Goal: Communication & Community: Answer question/provide support

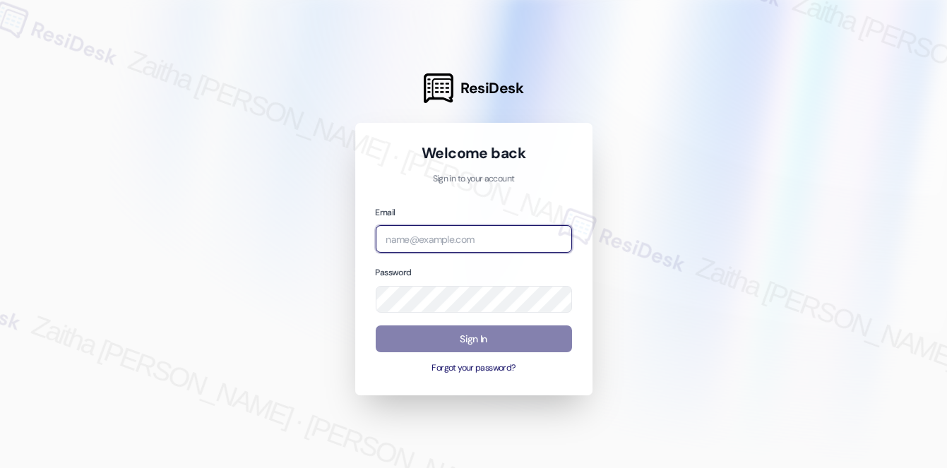
click at [502, 232] on input "email" at bounding box center [474, 239] width 196 height 28
type input "r"
type input "RJ Gro"
click at [452, 237] on input "email" at bounding box center [474, 239] width 196 height 28
type input "automated-surveys-rj_group-zaitha.mae.[PERSON_NAME]@rj_[DOMAIN_NAME]"
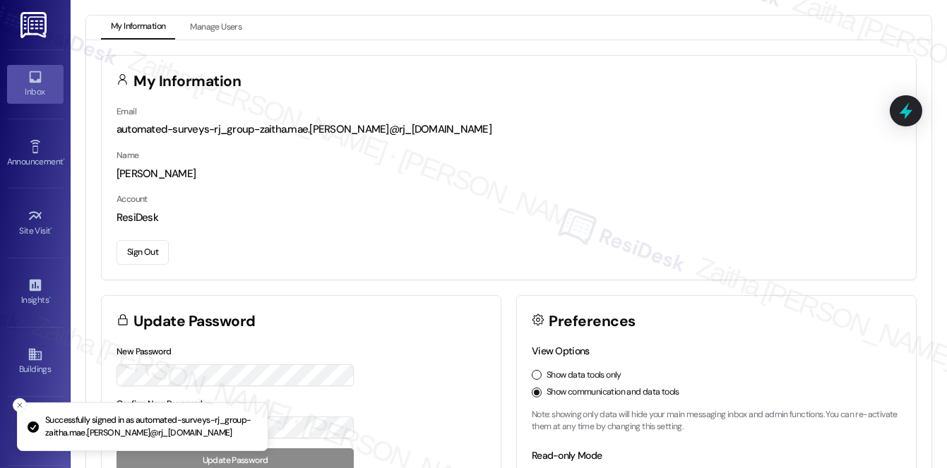
click at [35, 90] on div "Inbox" at bounding box center [35, 92] width 71 height 14
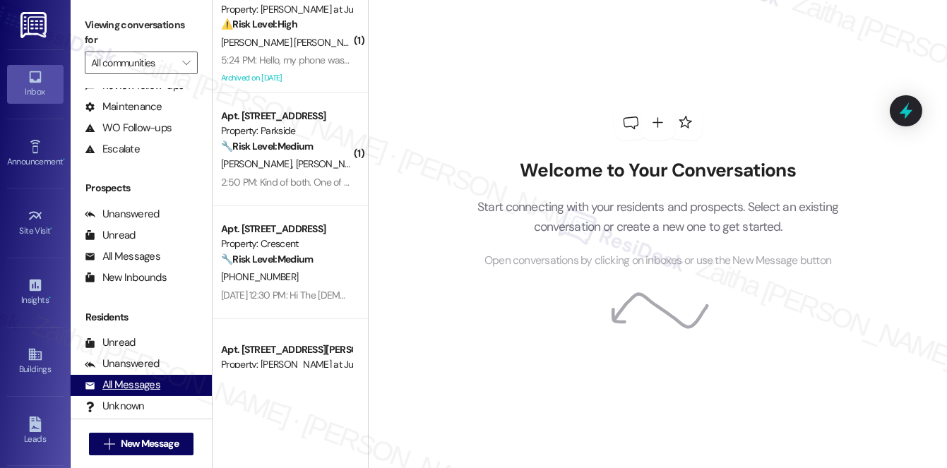
scroll to position [128, 0]
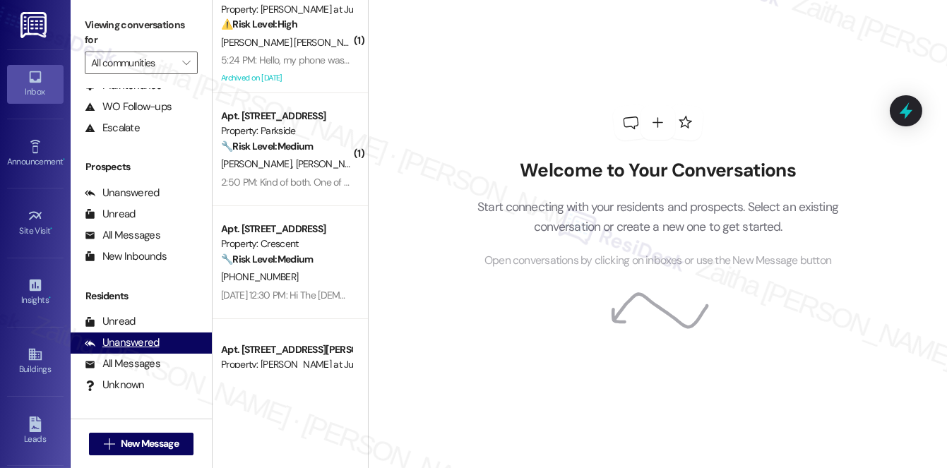
click at [119, 339] on div "Unanswered" at bounding box center [122, 342] width 75 height 15
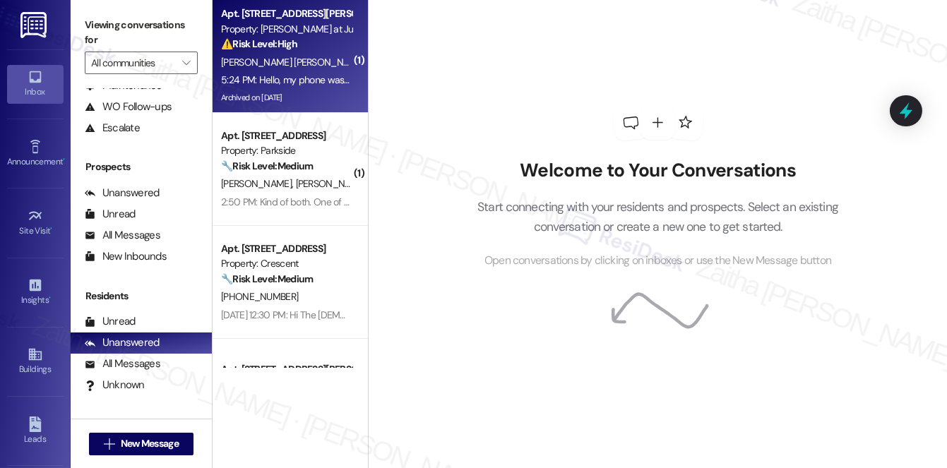
click at [319, 102] on div "Archived on 07/16/2024" at bounding box center [286, 98] width 133 height 18
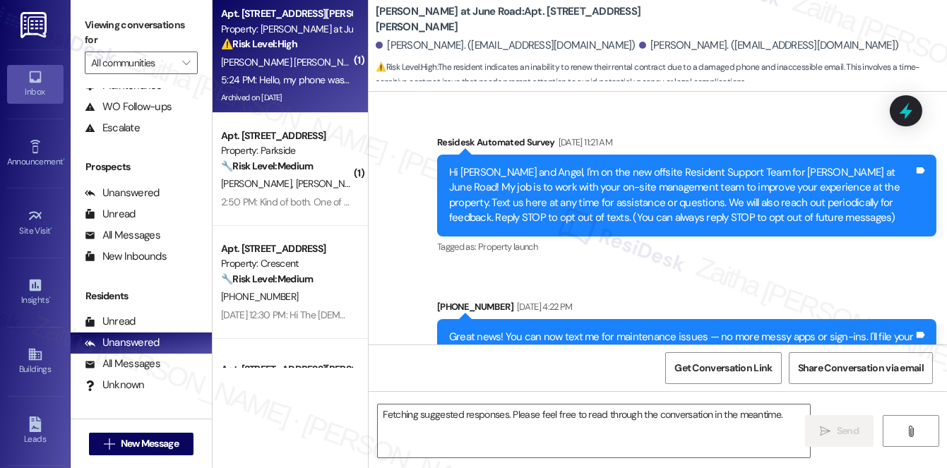
scroll to position [12252, 0]
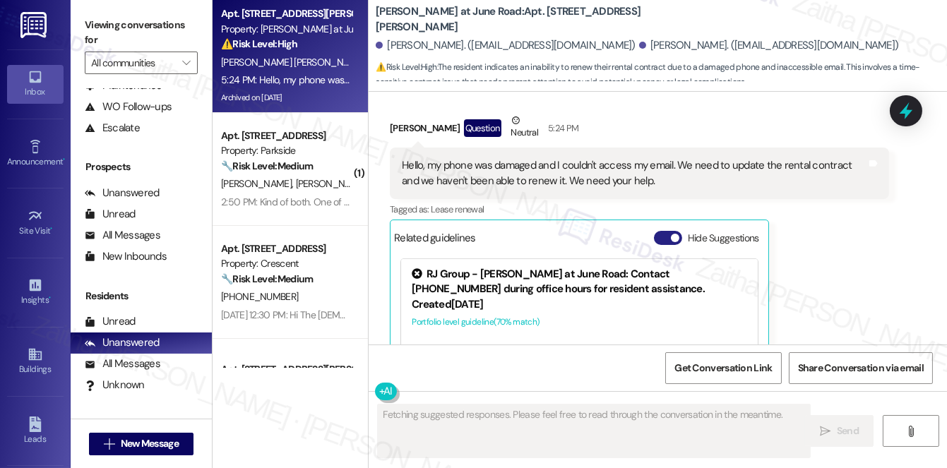
click at [661, 231] on button "Hide Suggestions" at bounding box center [668, 238] width 28 height 14
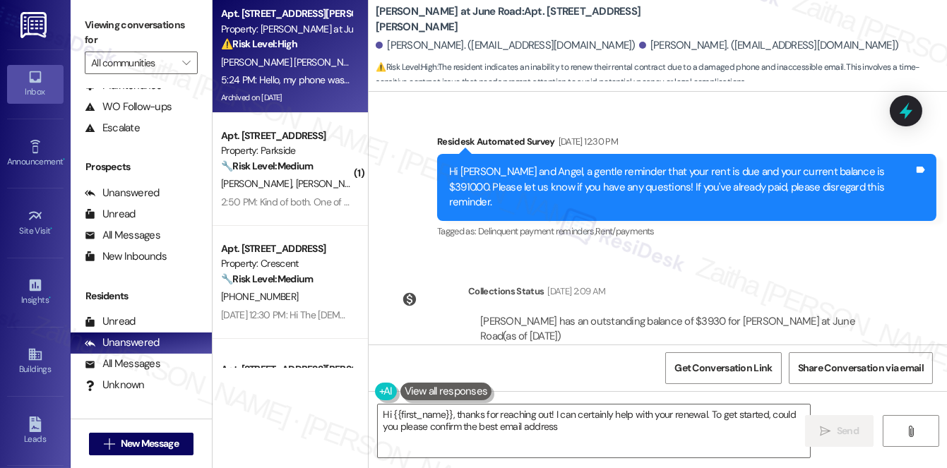
scroll to position [11872, 0]
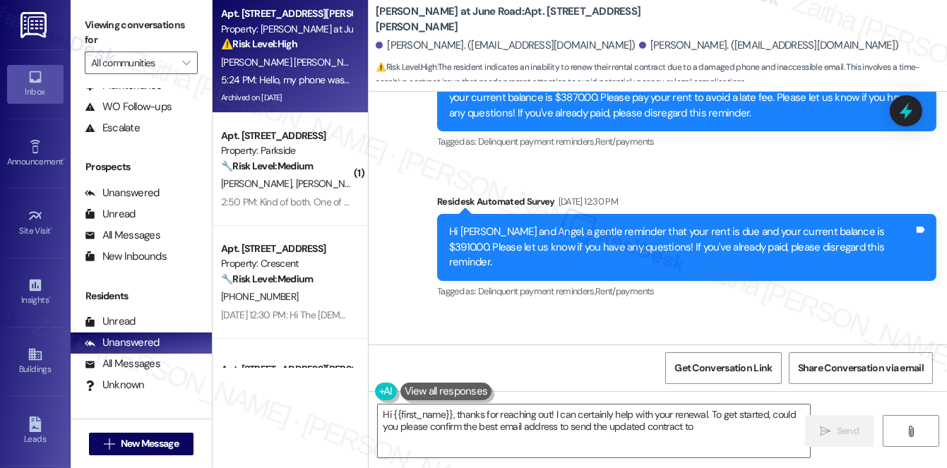
type textarea "Hi {{first_name}}, thanks for reaching out! I can certainly help with your rene…"
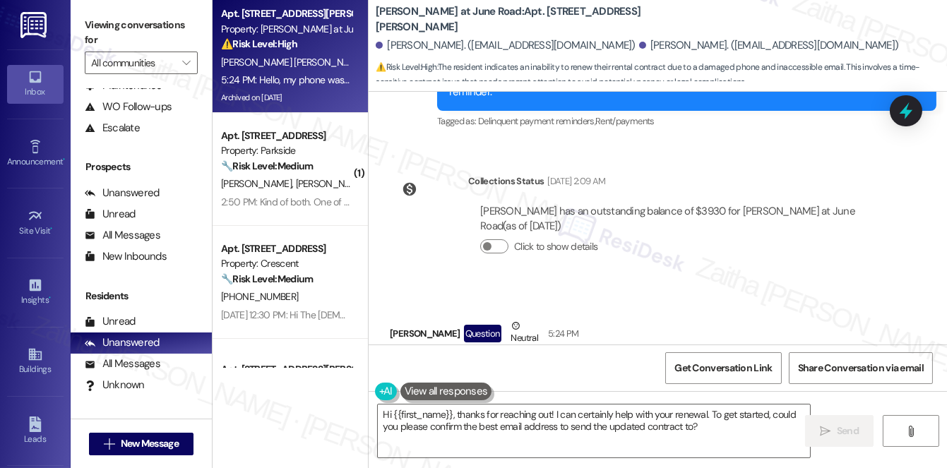
scroll to position [12064, 0]
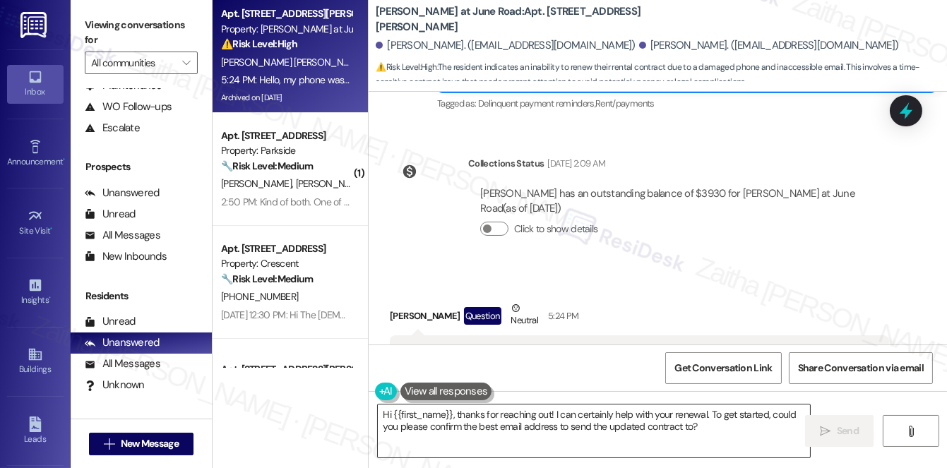
click at [713, 423] on textarea "Hi {{first_name}}, thanks for reaching out! I can certainly help with your rene…" at bounding box center [594, 431] width 432 height 53
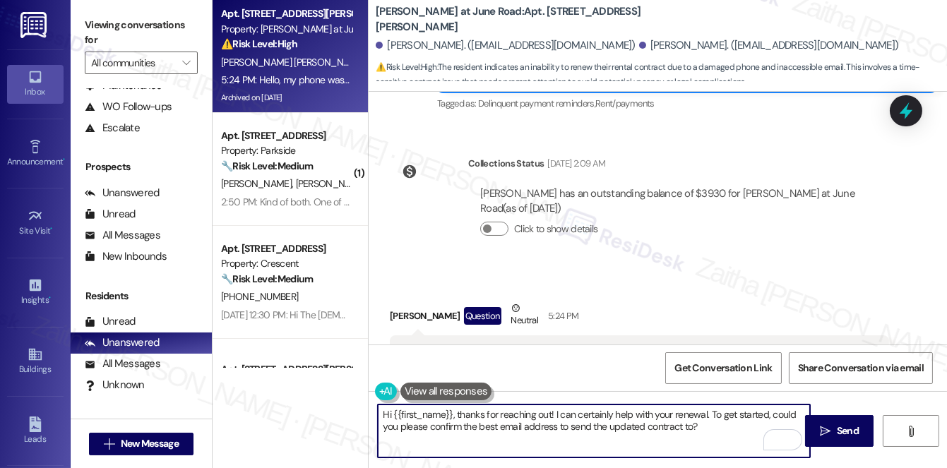
click at [673, 419] on button "Show suggestions" at bounding box center [665, 426] width 28 height 14
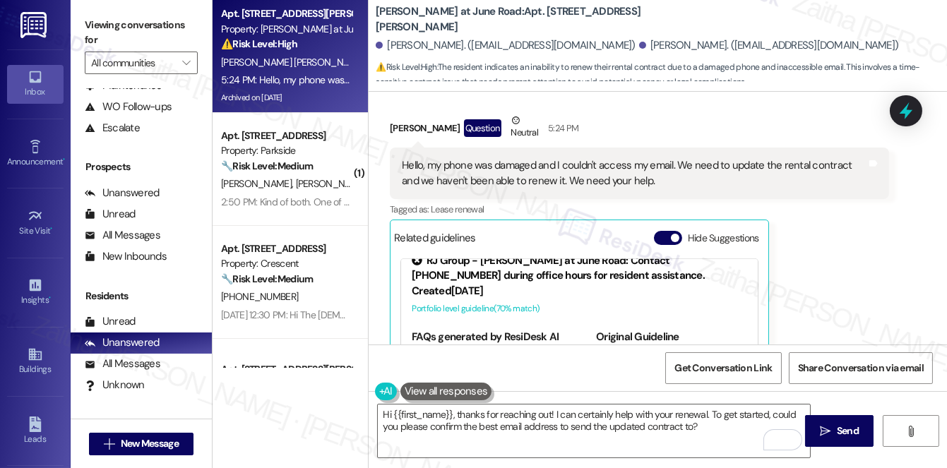
scroll to position [20, 0]
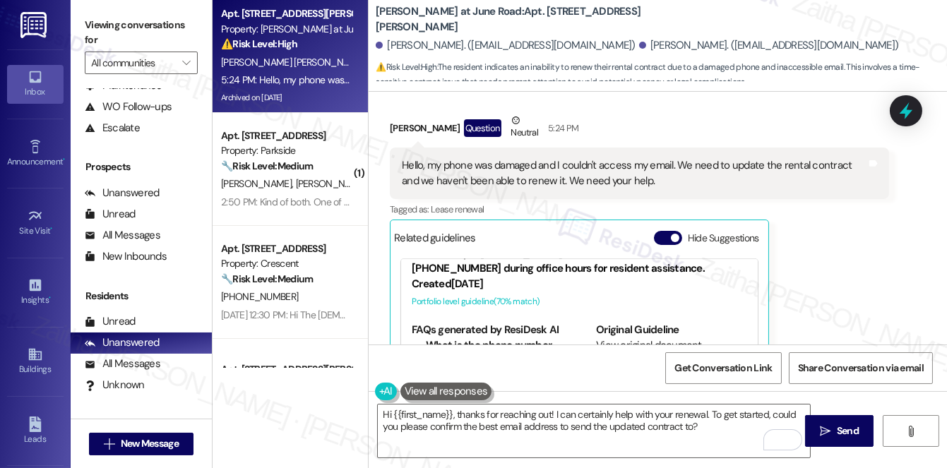
click at [654, 231] on div "Hide Suggestions" at bounding box center [709, 238] width 111 height 15
click at [663, 231] on button "Hide Suggestions" at bounding box center [668, 238] width 28 height 14
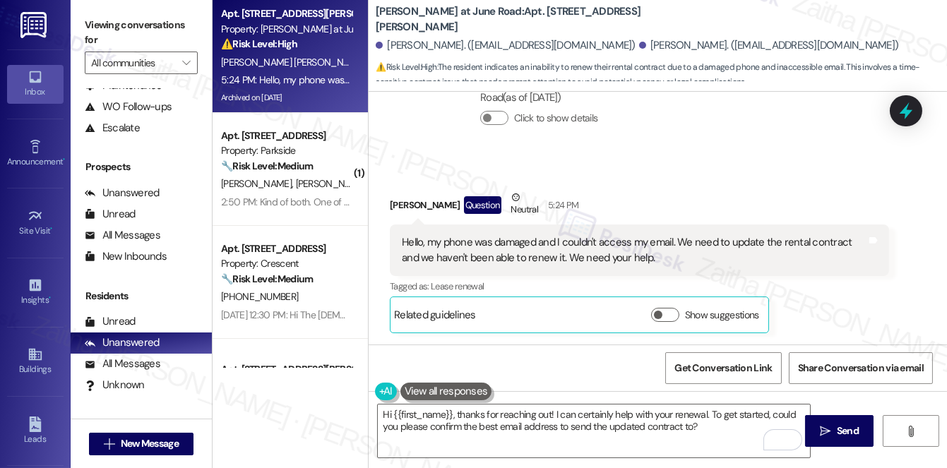
scroll to position [12064, 0]
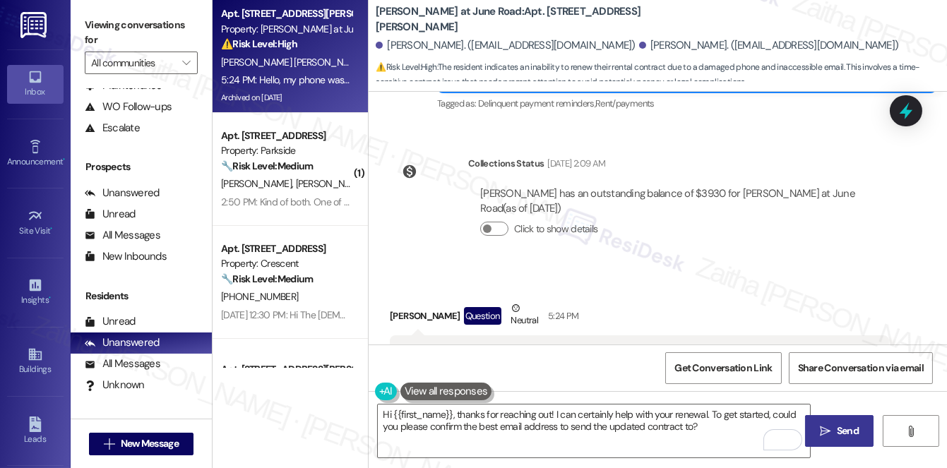
click at [840, 434] on span "Send" at bounding box center [848, 431] width 22 height 15
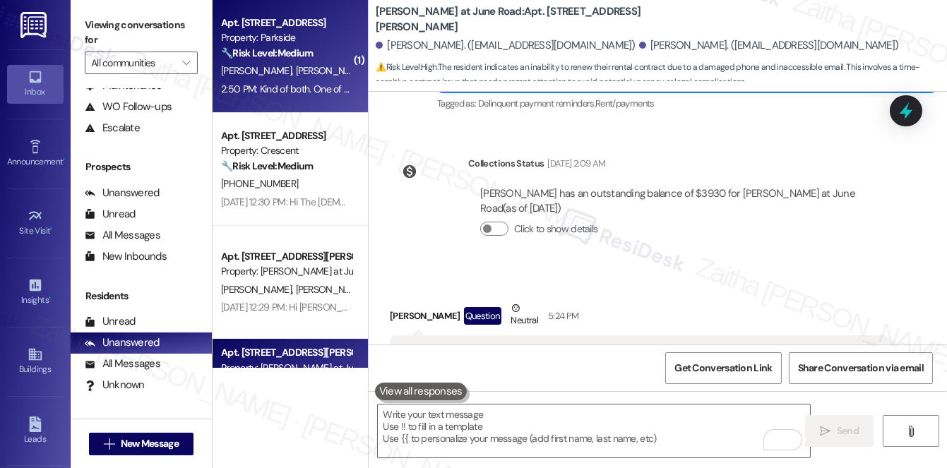
click at [327, 66] on div "D. Tuason A. Tuason" at bounding box center [286, 71] width 133 height 18
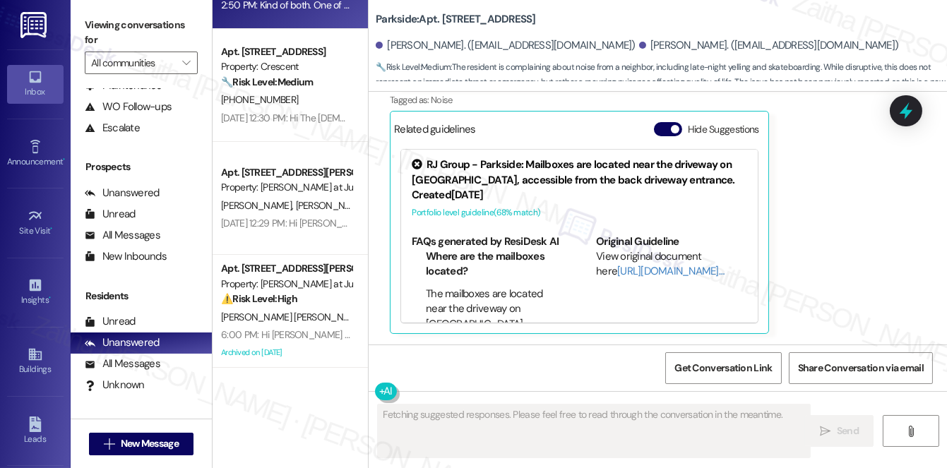
scroll to position [20, 0]
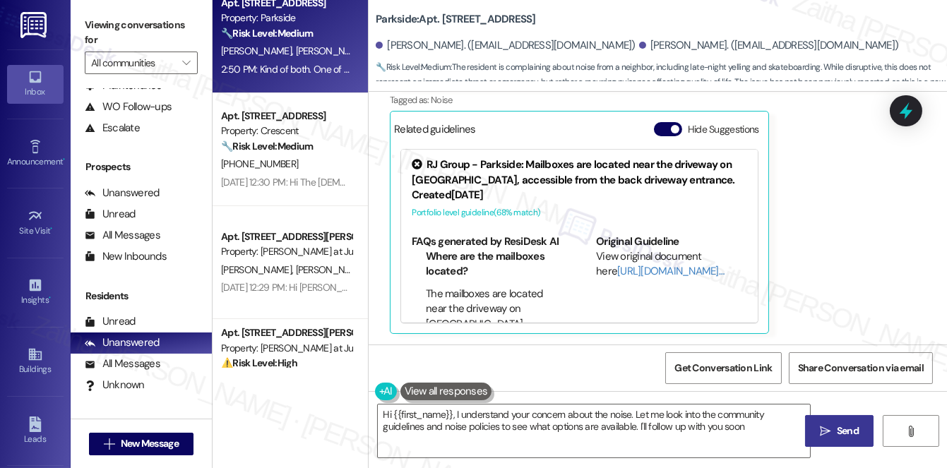
type textarea "Hi {{first_name}}, I understand your concern about the noise. Let me look into …"
click at [660, 127] on button "Hide Suggestions" at bounding box center [668, 129] width 28 height 14
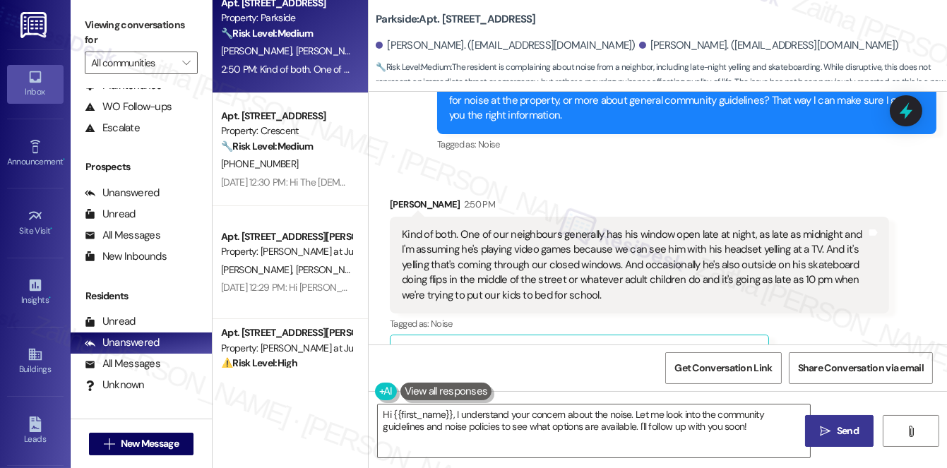
scroll to position [2928, 0]
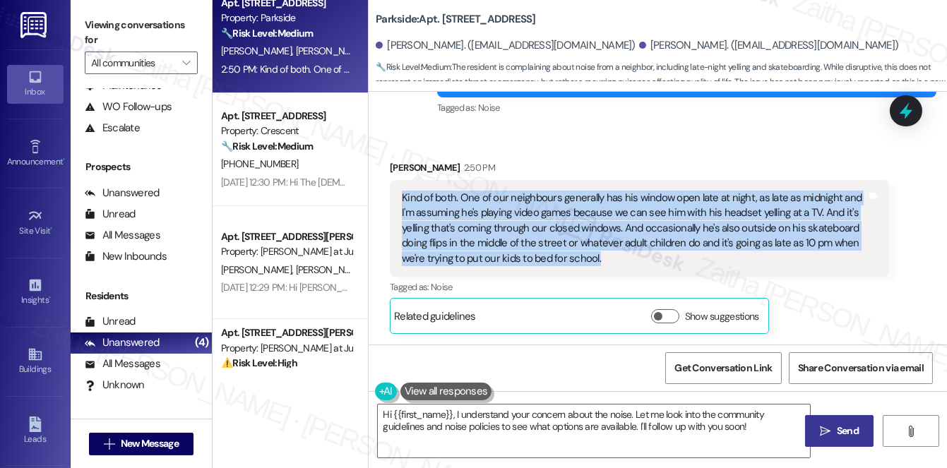
drag, startPoint x: 399, startPoint y: 191, endPoint x: 610, endPoint y: 262, distance: 222.7
click at [610, 262] on div "Kind of both. One of our neighbours generally has his window open late at night…" at bounding box center [634, 229] width 468 height 76
copy div "Kind of both. One of our neighbours generally has his window open late at night…"
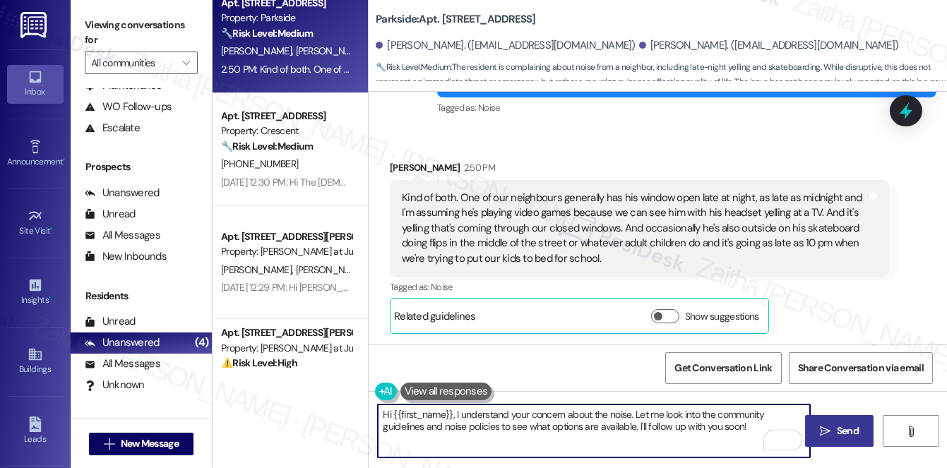
drag, startPoint x: 382, startPoint y: 411, endPoint x: 755, endPoint y: 434, distance: 373.6
click at [755, 434] on textarea "Hi {{first_name}}, I understand your concern about the noise. Let me look into …" at bounding box center [594, 431] width 432 height 53
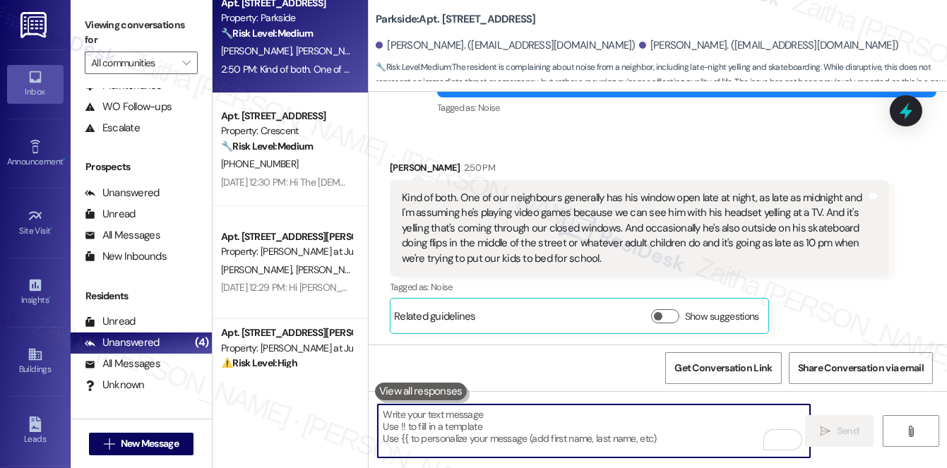
paste textarea "Thank you for sharing these details. I understand how disruptive that must be, …"
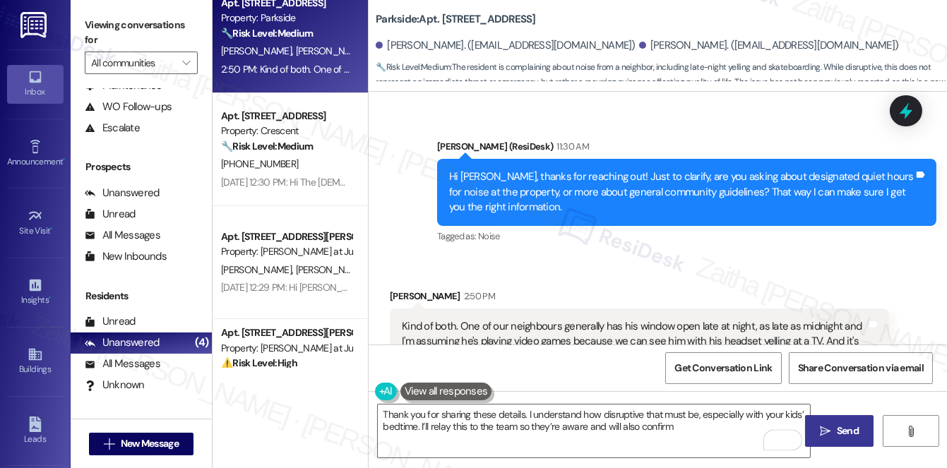
scroll to position [2736, 0]
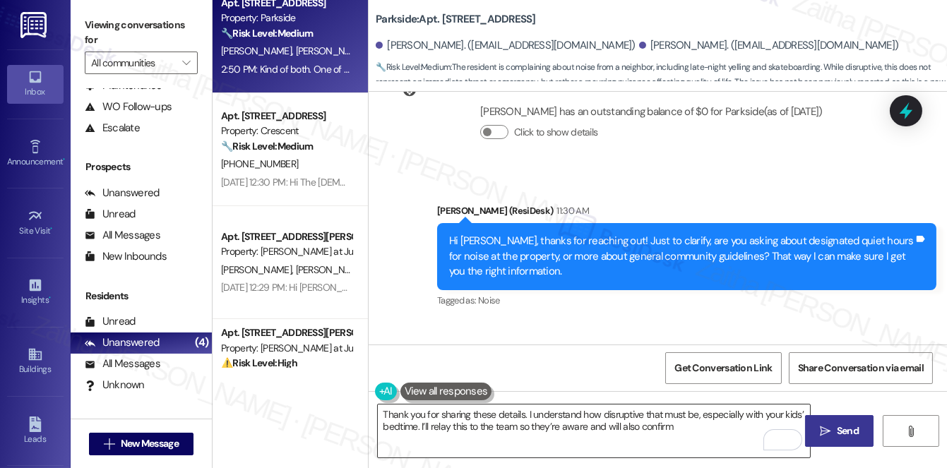
drag, startPoint x: 617, startPoint y: 244, endPoint x: 713, endPoint y: 424, distance: 203.2
click at [555, 432] on textarea "Thank you for sharing these details. I understand how disruptive that must be, …" at bounding box center [594, 431] width 432 height 53
click at [713, 424] on textarea "Thank you for sharing these details. I understand how disruptive that must be, …" at bounding box center [594, 431] width 432 height 53
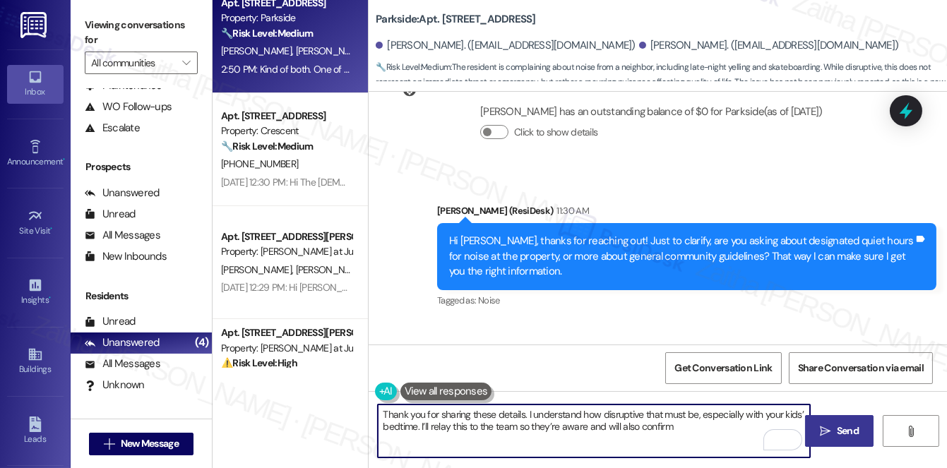
click at [692, 426] on textarea "Thank you for sharing these details. I understand how disruptive that must be, …" at bounding box center [594, 431] width 432 height 53
type textarea "Thank you for sharing these details. I understand how disruptive that must be, …"
drag, startPoint x: 382, startPoint y: 415, endPoint x: 738, endPoint y: 437, distance: 356.7
click at [738, 437] on textarea "Thank you for sharing these details. I understand how disruptive that must be, …" at bounding box center [594, 431] width 432 height 53
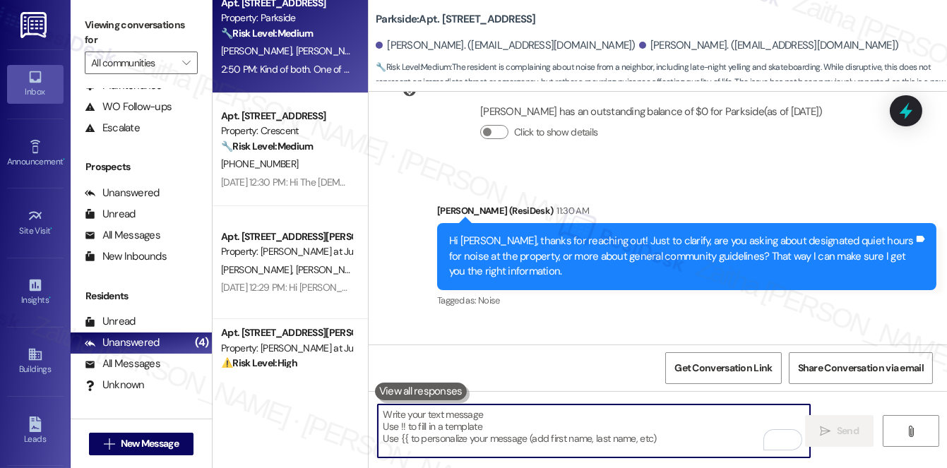
click at [465, 426] on textarea "To enrich screen reader interactions, please activate Accessibility in Grammarl…" at bounding box center [594, 431] width 432 height 53
paste textarea "Thank you for sharing these details. I understand how disruptive that must be, …"
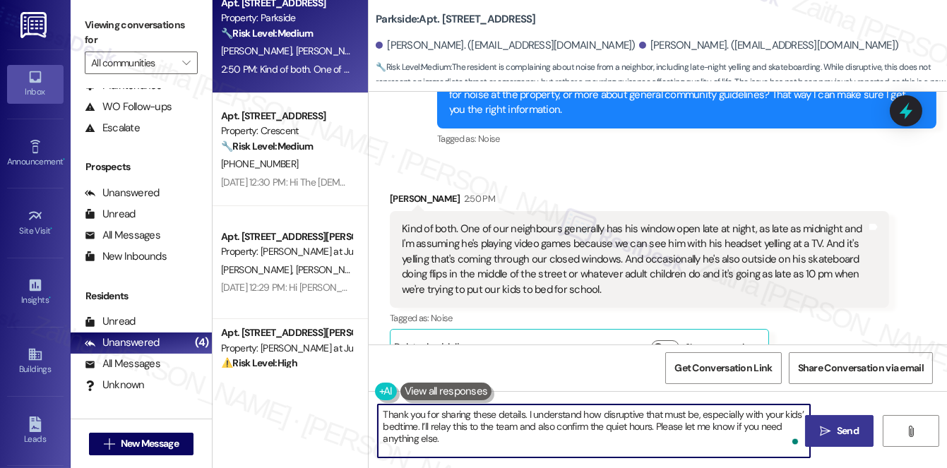
scroll to position [2928, 0]
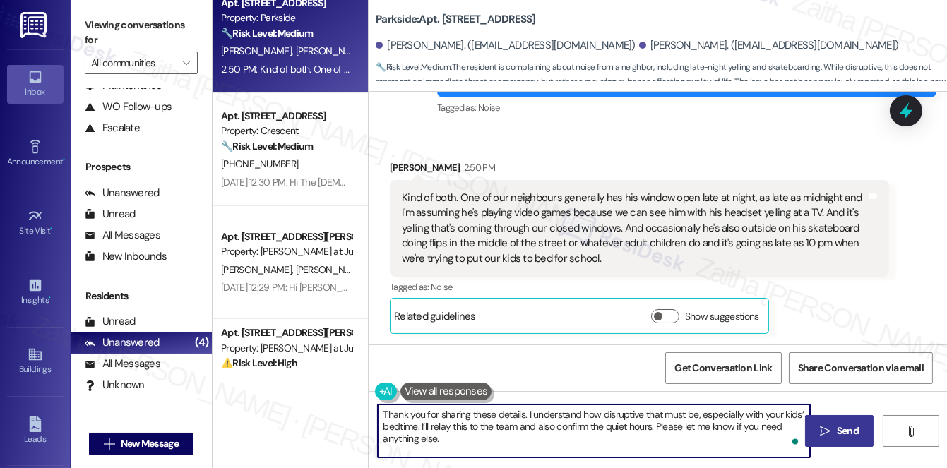
type textarea "Thank you for sharing these details. I understand how disruptive that must be, …"
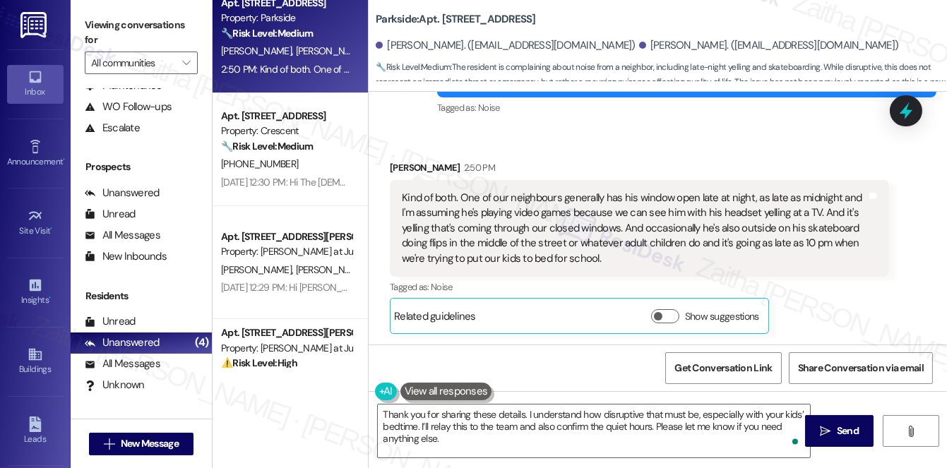
drag, startPoint x: 851, startPoint y: 445, endPoint x: 831, endPoint y: 405, distance: 45.2
click at [851, 445] on button " Send" at bounding box center [839, 431] width 69 height 32
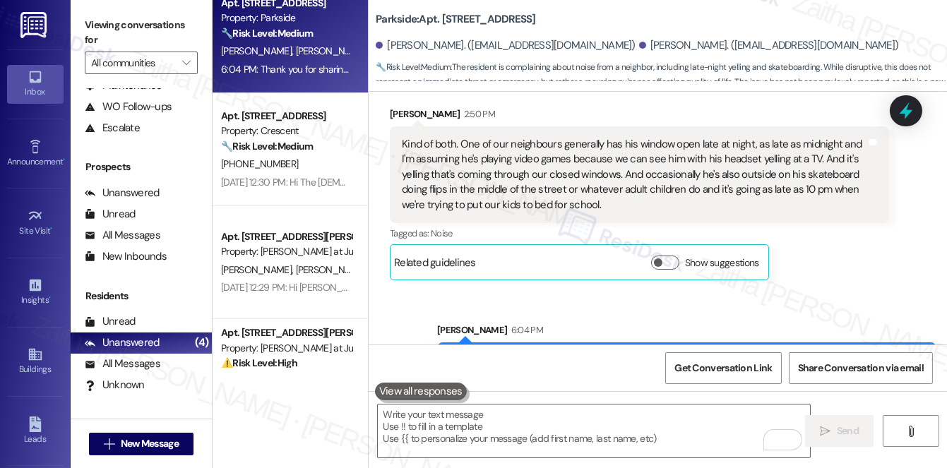
scroll to position [3057, 0]
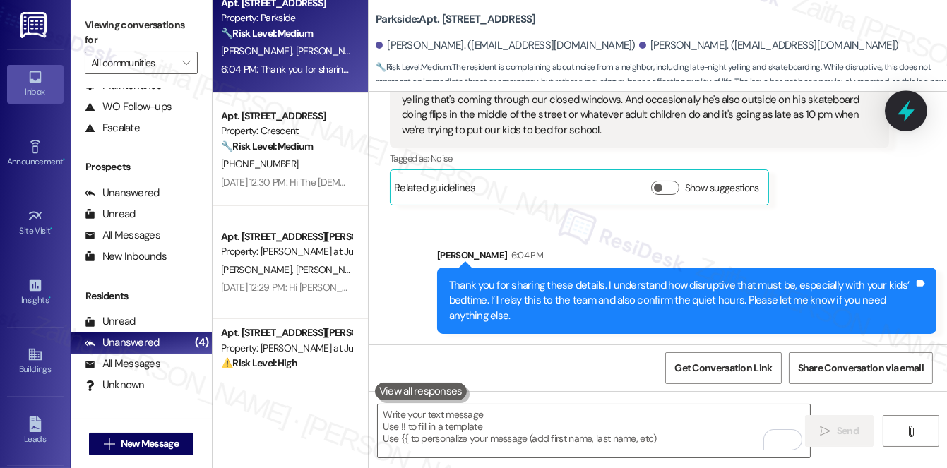
click at [905, 109] on icon at bounding box center [906, 111] width 17 height 22
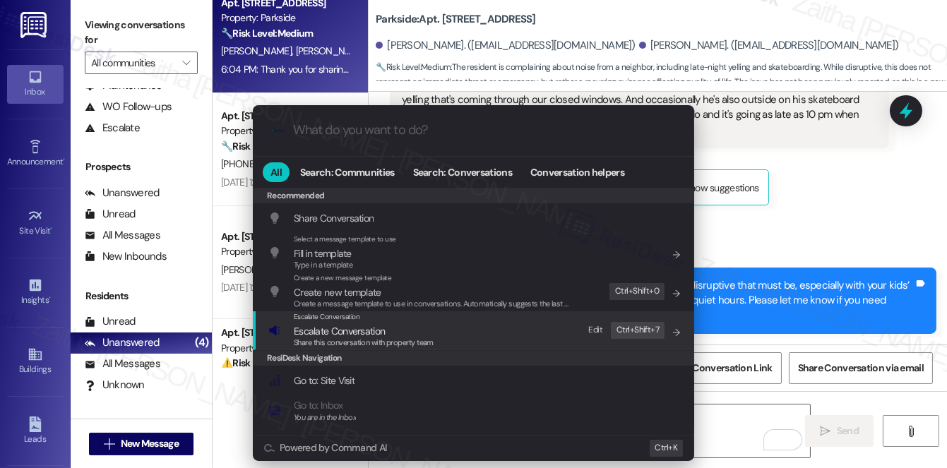
click at [323, 326] on span "Escalate Conversation" at bounding box center [339, 331] width 91 height 13
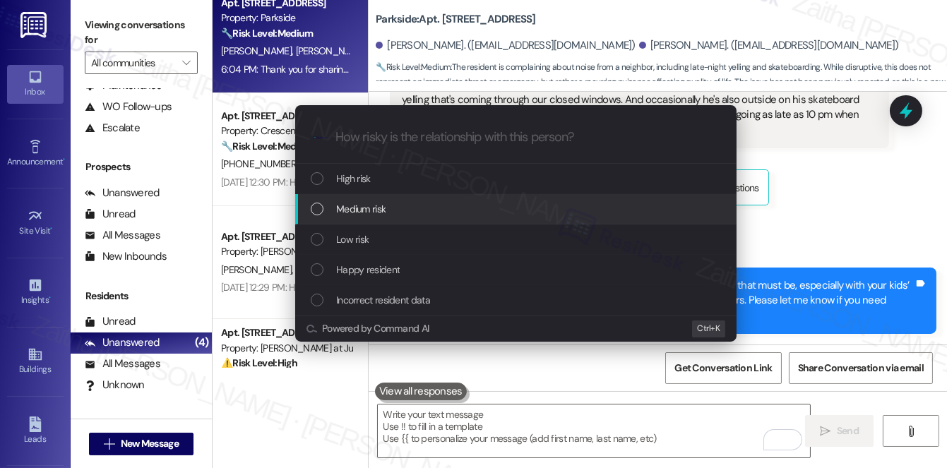
click at [366, 211] on span "Medium risk" at bounding box center [360, 209] width 49 height 16
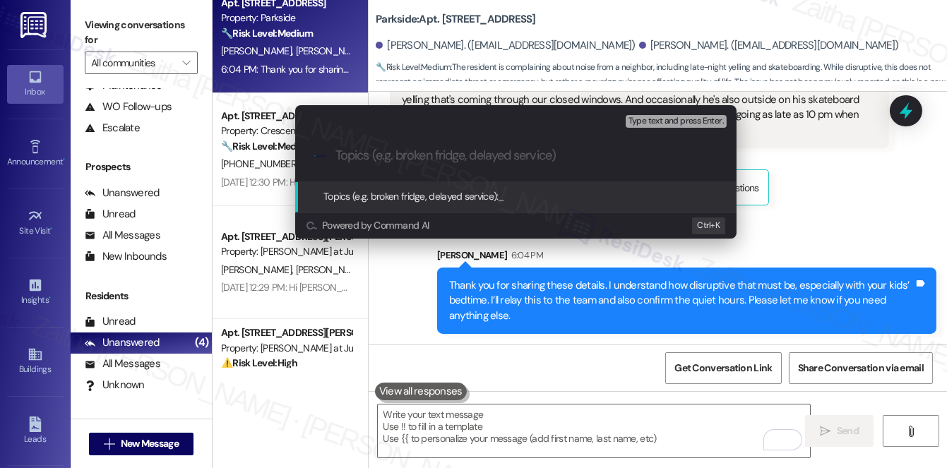
paste input "Noise Disturbance and Quiet Hours Confirmation"
type input "Noise Disturbance and Quiet Hours Confirmation"
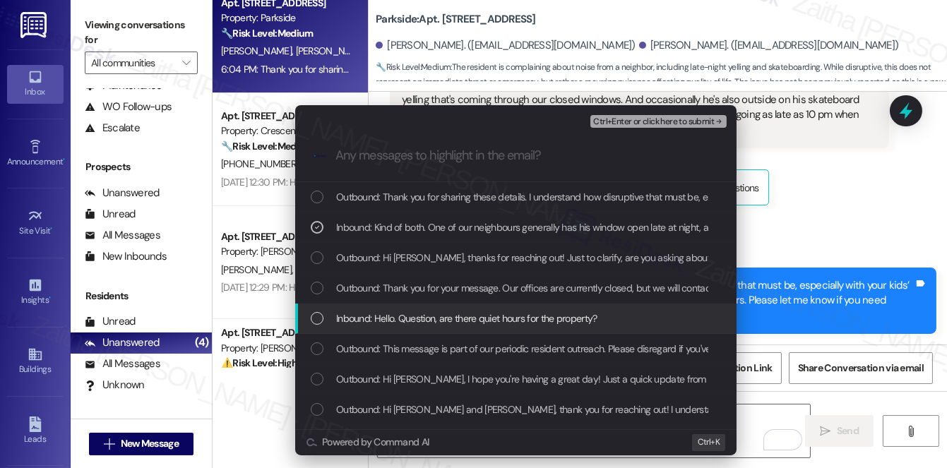
click at [477, 315] on span "Inbound: Hello. Question, are there quiet hours for the property?" at bounding box center [466, 319] width 261 height 16
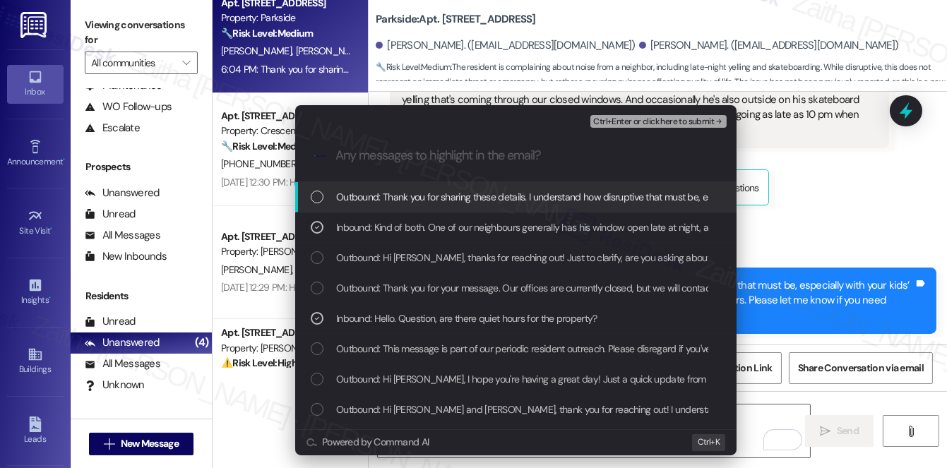
click at [646, 122] on span "Ctrl+Enter or click here to submit" at bounding box center [653, 122] width 121 height 10
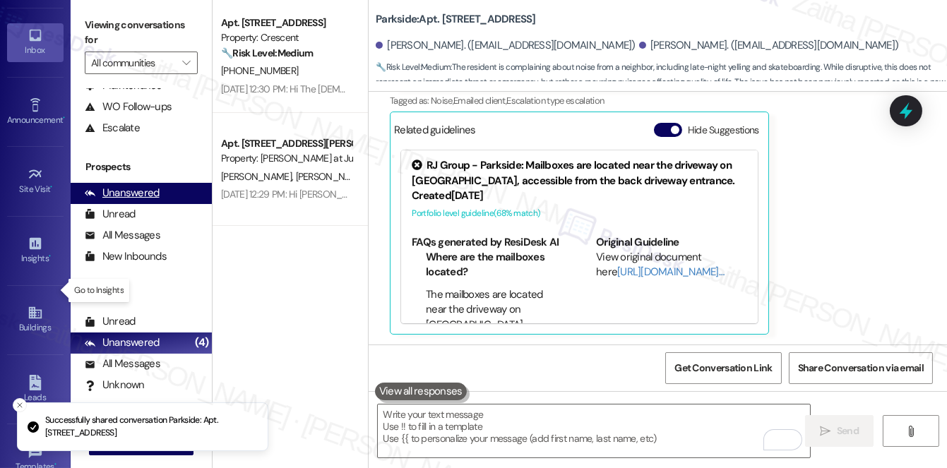
scroll to position [64, 0]
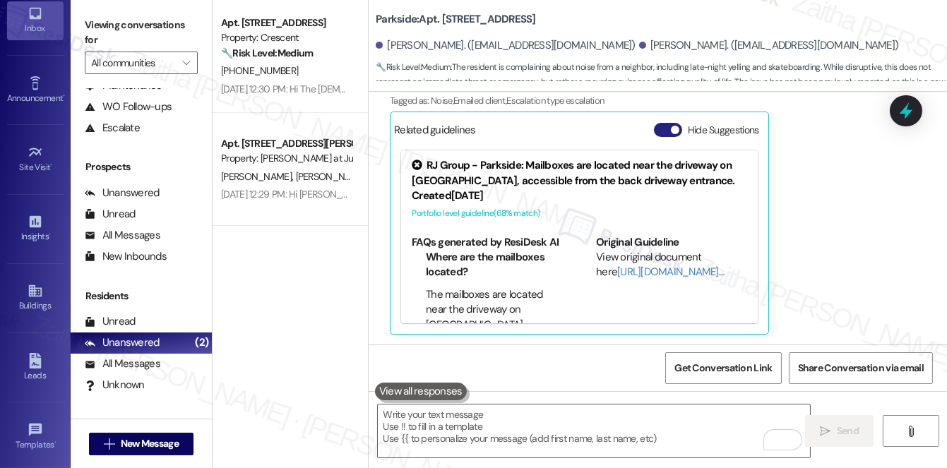
click at [665, 126] on button "Hide Suggestions" at bounding box center [668, 130] width 28 height 14
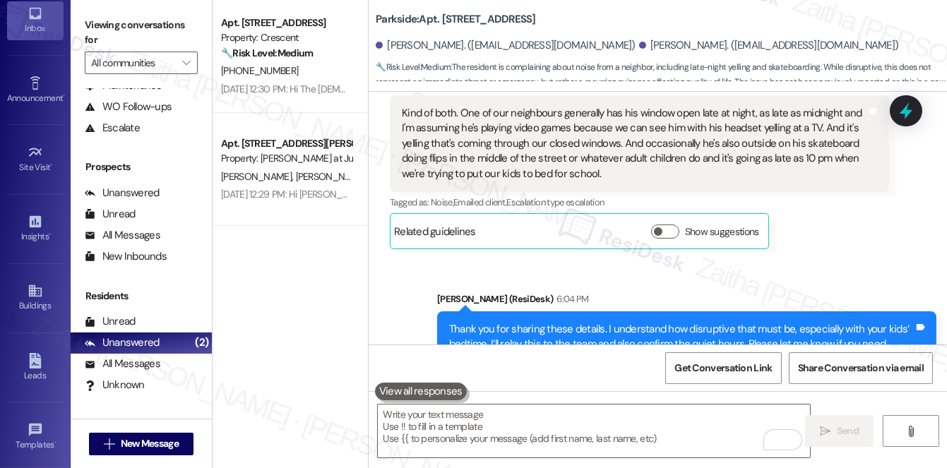
scroll to position [2950, 0]
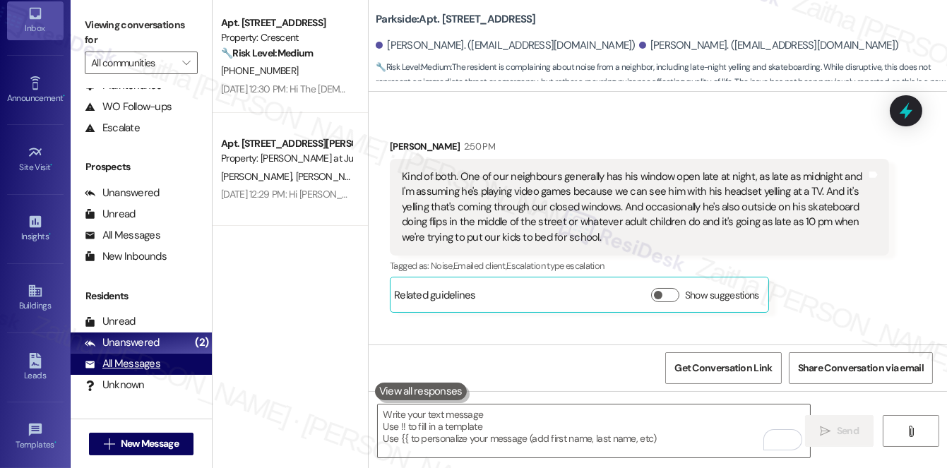
click at [131, 363] on div "All Messages" at bounding box center [123, 364] width 76 height 15
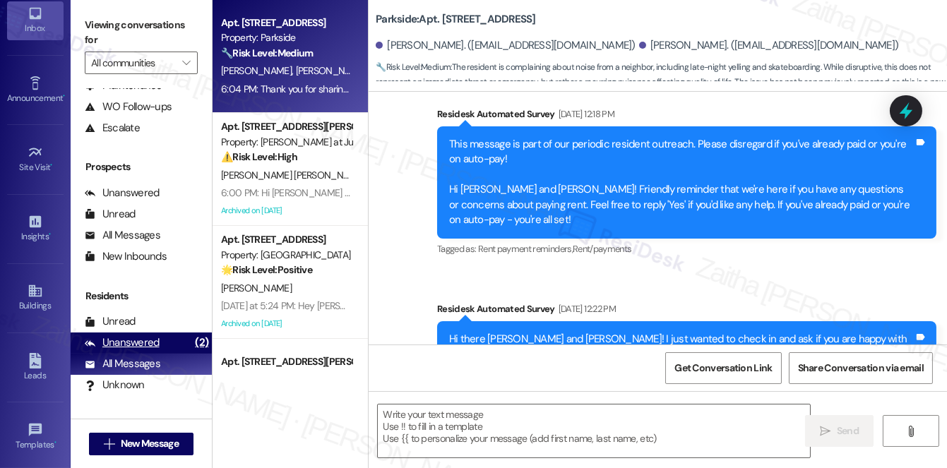
type textarea "Fetching suggested responses. Please feel free to read through the conversation…"
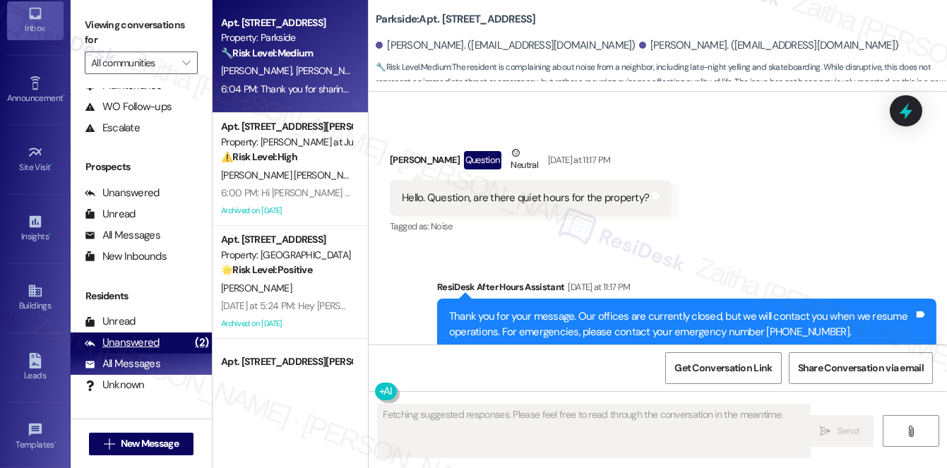
click at [121, 341] on div "Unanswered" at bounding box center [122, 342] width 75 height 15
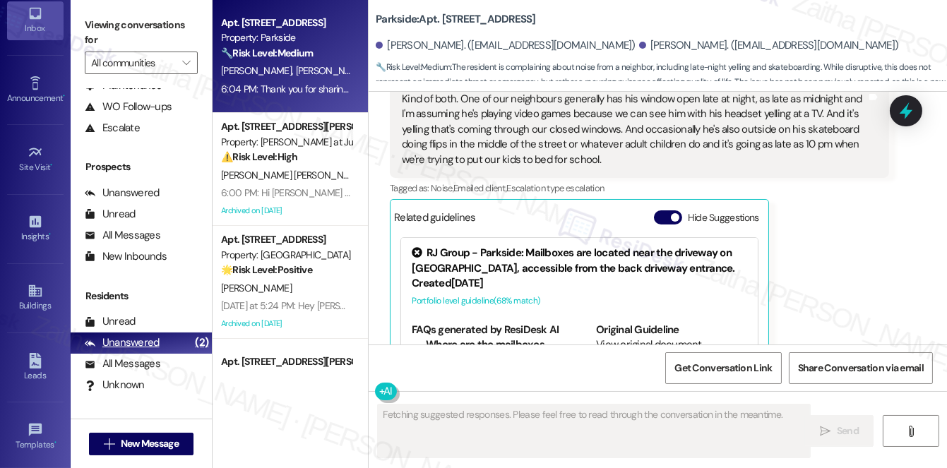
scroll to position [3115, 0]
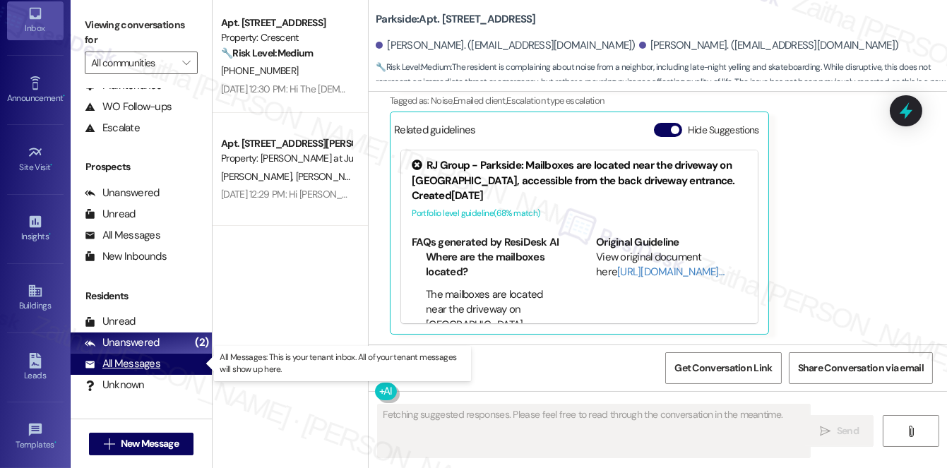
click at [133, 364] on div "All Messages" at bounding box center [123, 364] width 76 height 15
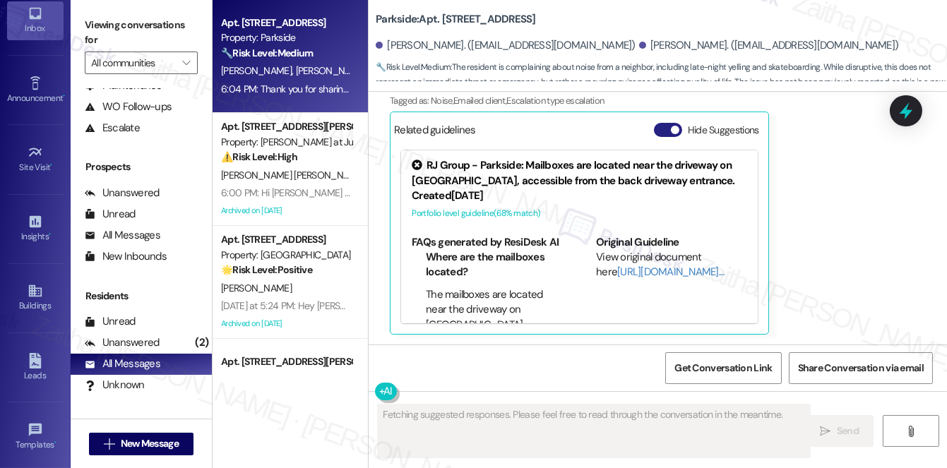
click at [663, 126] on button "Hide Suggestions" at bounding box center [668, 130] width 28 height 14
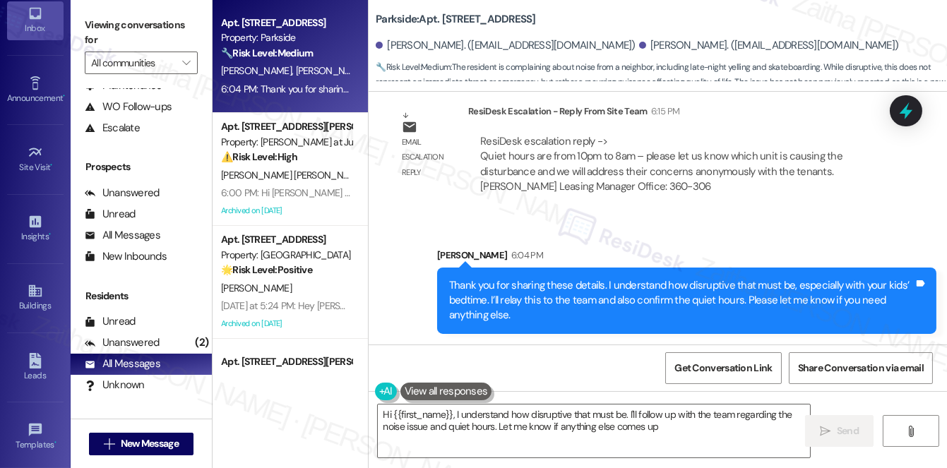
type textarea "Hi {{first_name}}, I understand how disruptive that must be. I'll follow up wit…"
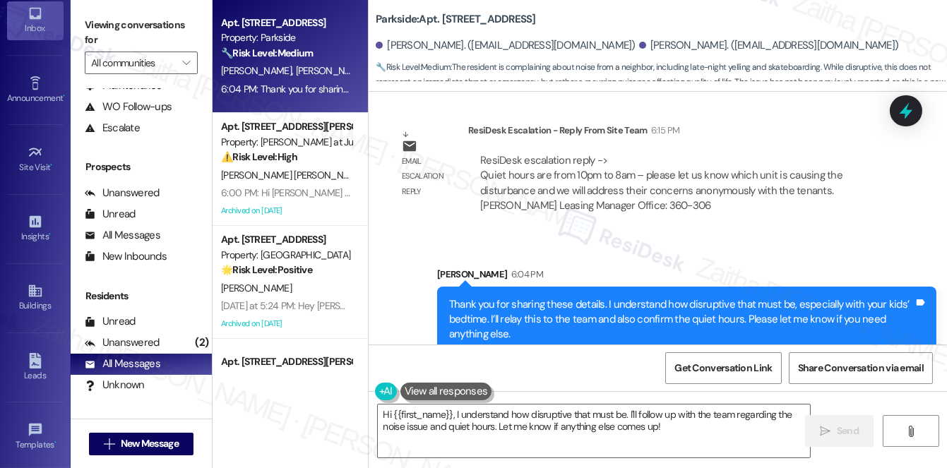
scroll to position [3524, 0]
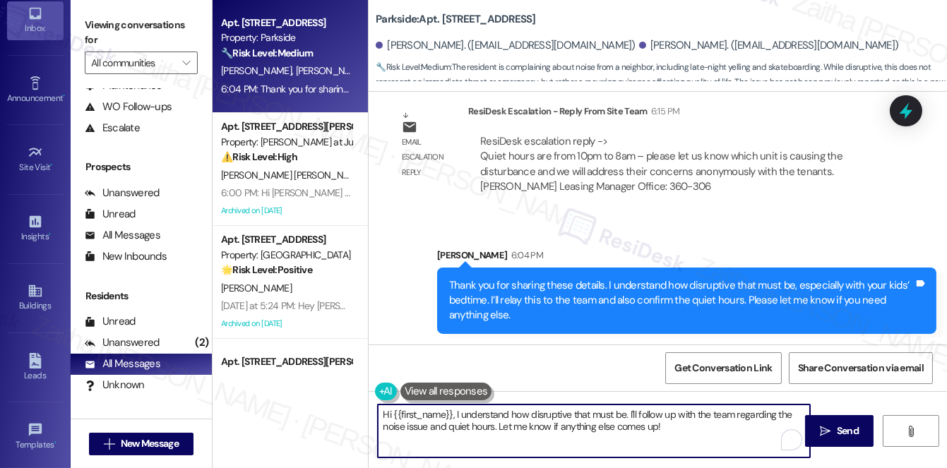
drag, startPoint x: 384, startPoint y: 415, endPoint x: 675, endPoint y: 441, distance: 292.1
click at [675, 441] on textarea "Hi {{first_name}}, I understand how disruptive that must be. I'll follow up wit…" at bounding box center [594, 431] width 432 height 53
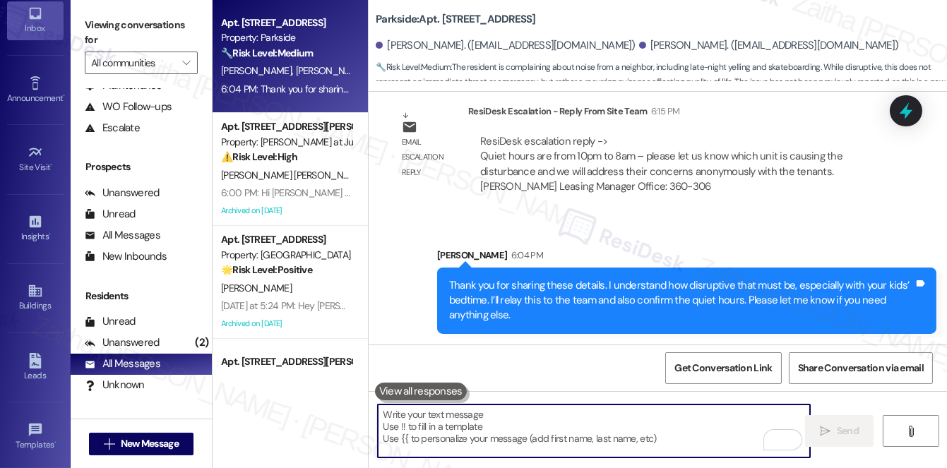
paste textarea "As per the team, quiet hours are from 10 PM to 8 AM. Please let us know which u…"
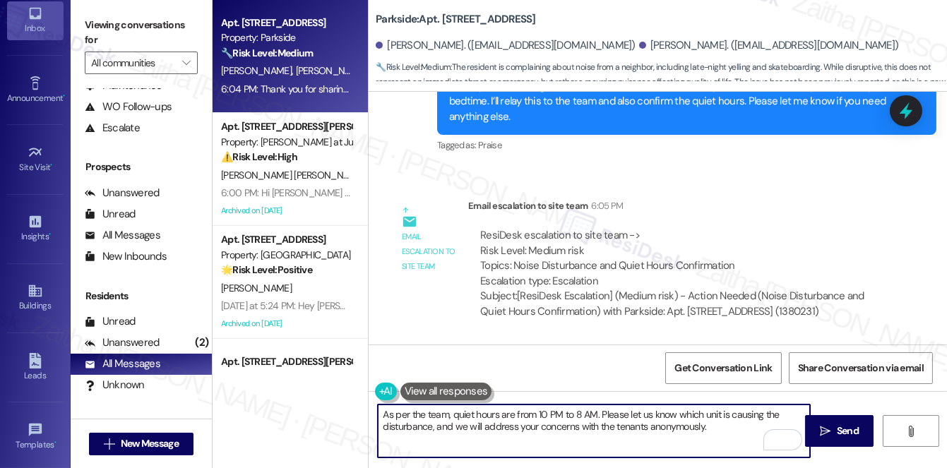
scroll to position [3267, 0]
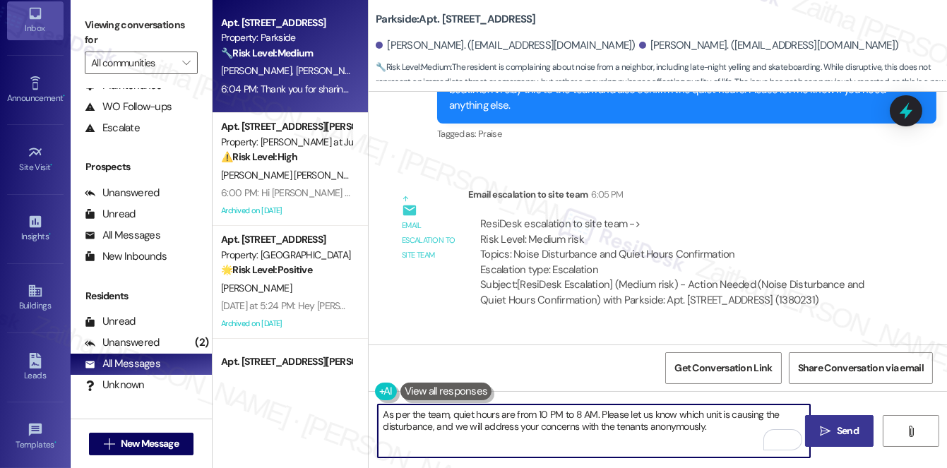
type textarea "As per the team, quiet hours are from 10 PM to 8 AM. Please let us know which u…"
click at [813, 429] on button " Send" at bounding box center [839, 431] width 69 height 32
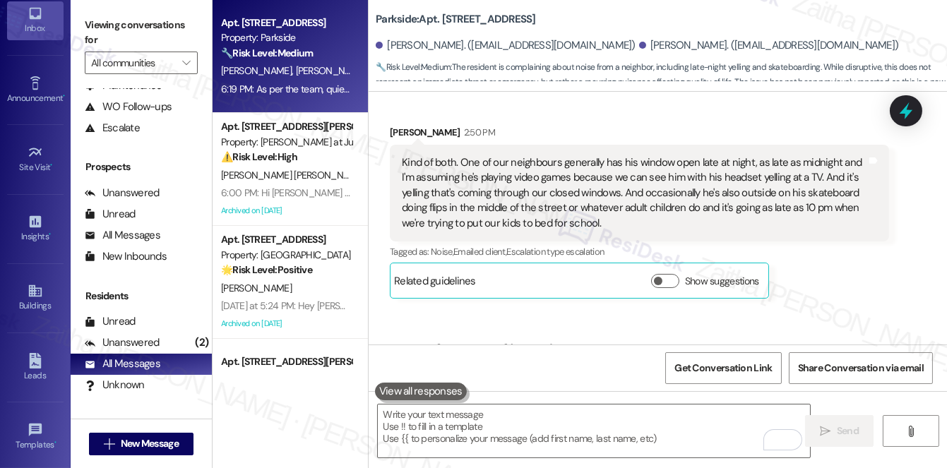
scroll to position [2992, 0]
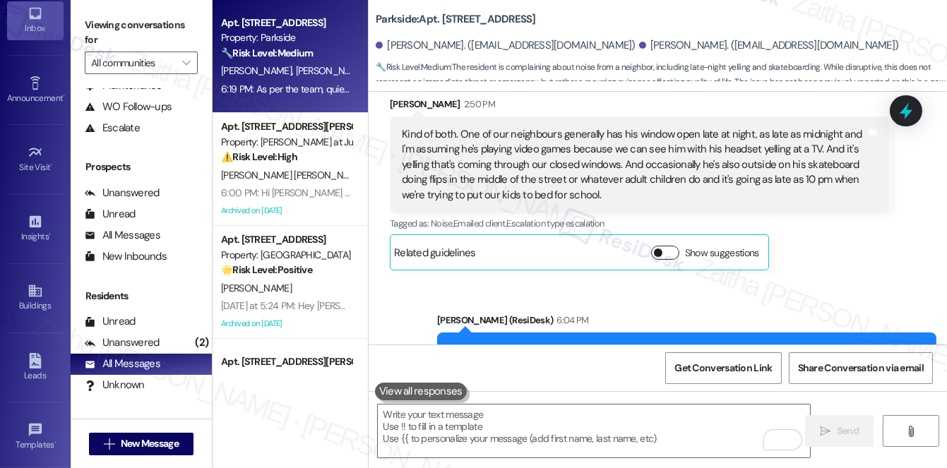
click at [675, 254] on button "Show suggestions" at bounding box center [665, 253] width 28 height 14
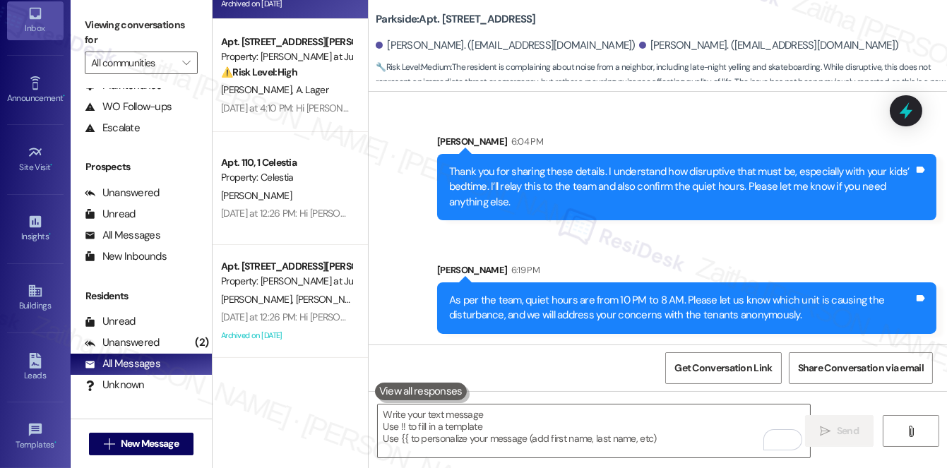
scroll to position [321, 0]
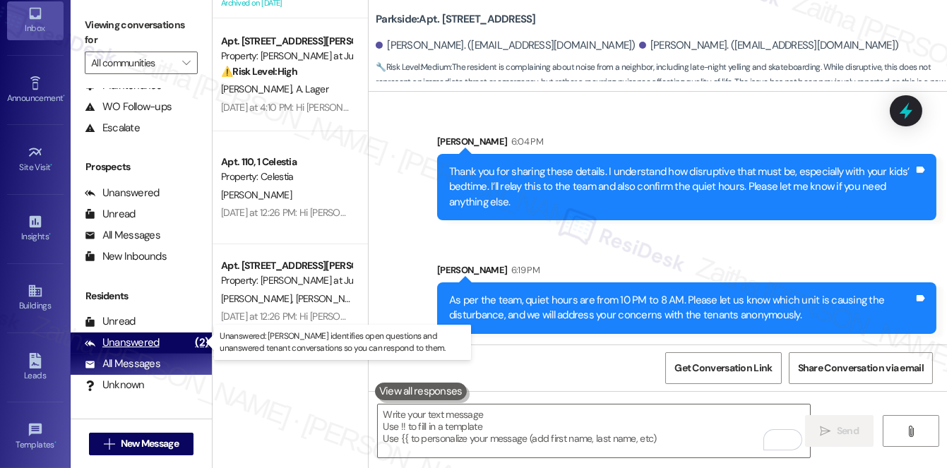
click at [139, 349] on div "Unanswered" at bounding box center [122, 342] width 75 height 15
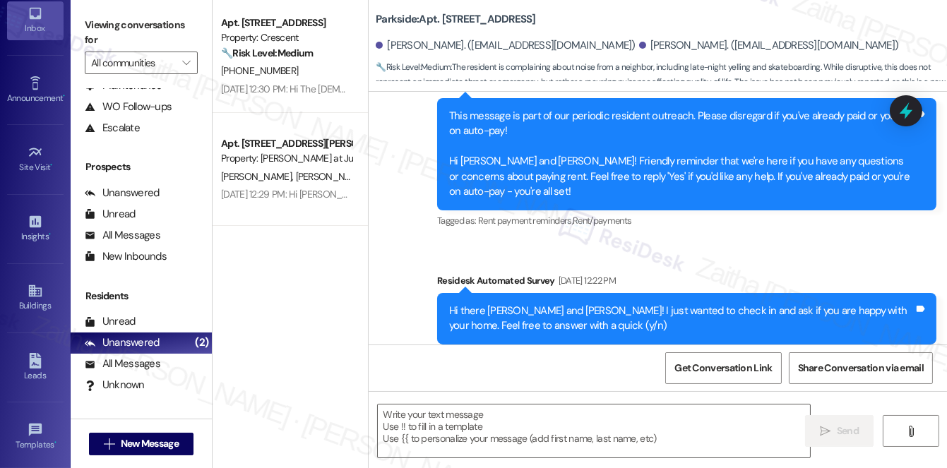
type textarea "Fetching suggested responses. Please feel free to read through the conversation…"
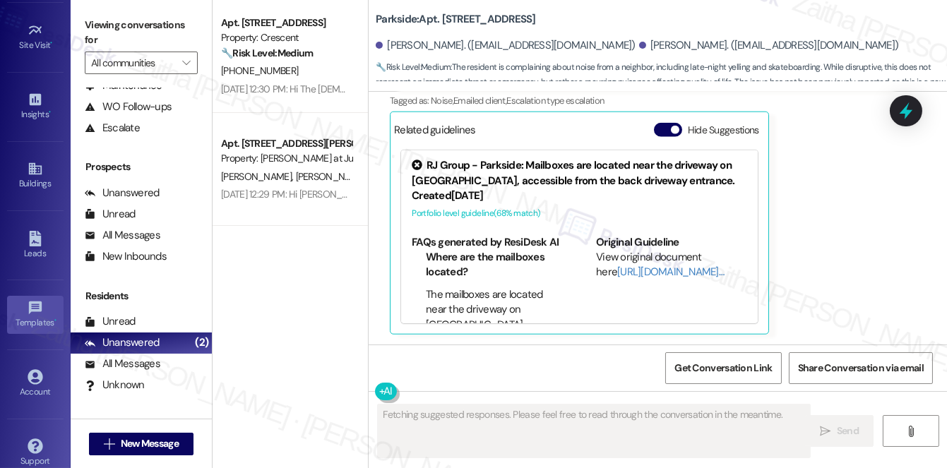
scroll to position [200, 0]
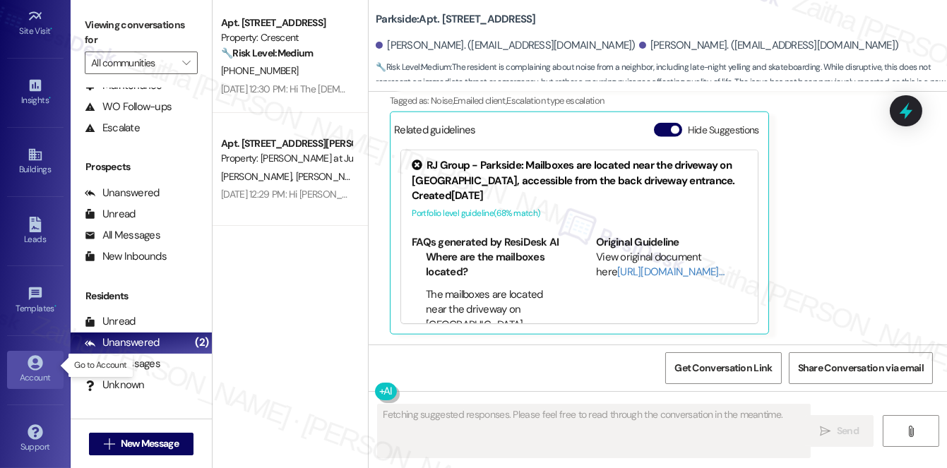
click at [37, 375] on div "Account" at bounding box center [35, 378] width 71 height 14
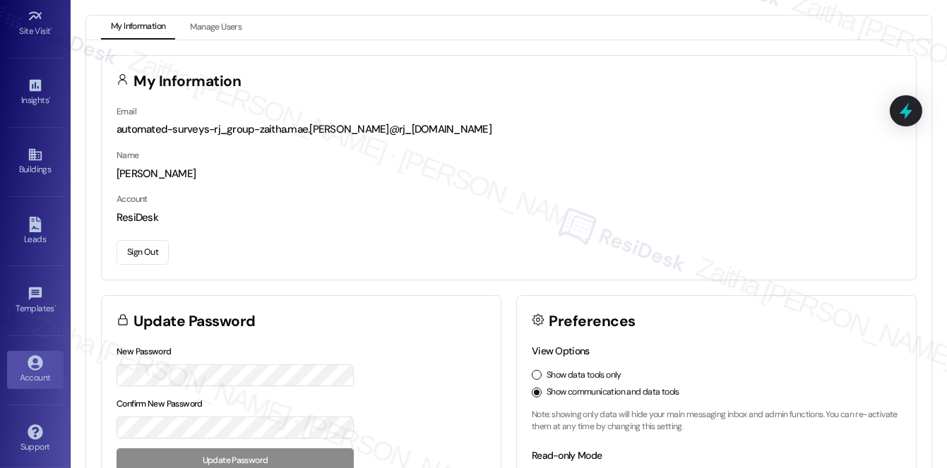
click at [155, 251] on button "Sign Out" at bounding box center [143, 252] width 52 height 25
